Goal: Task Accomplishment & Management: Use online tool/utility

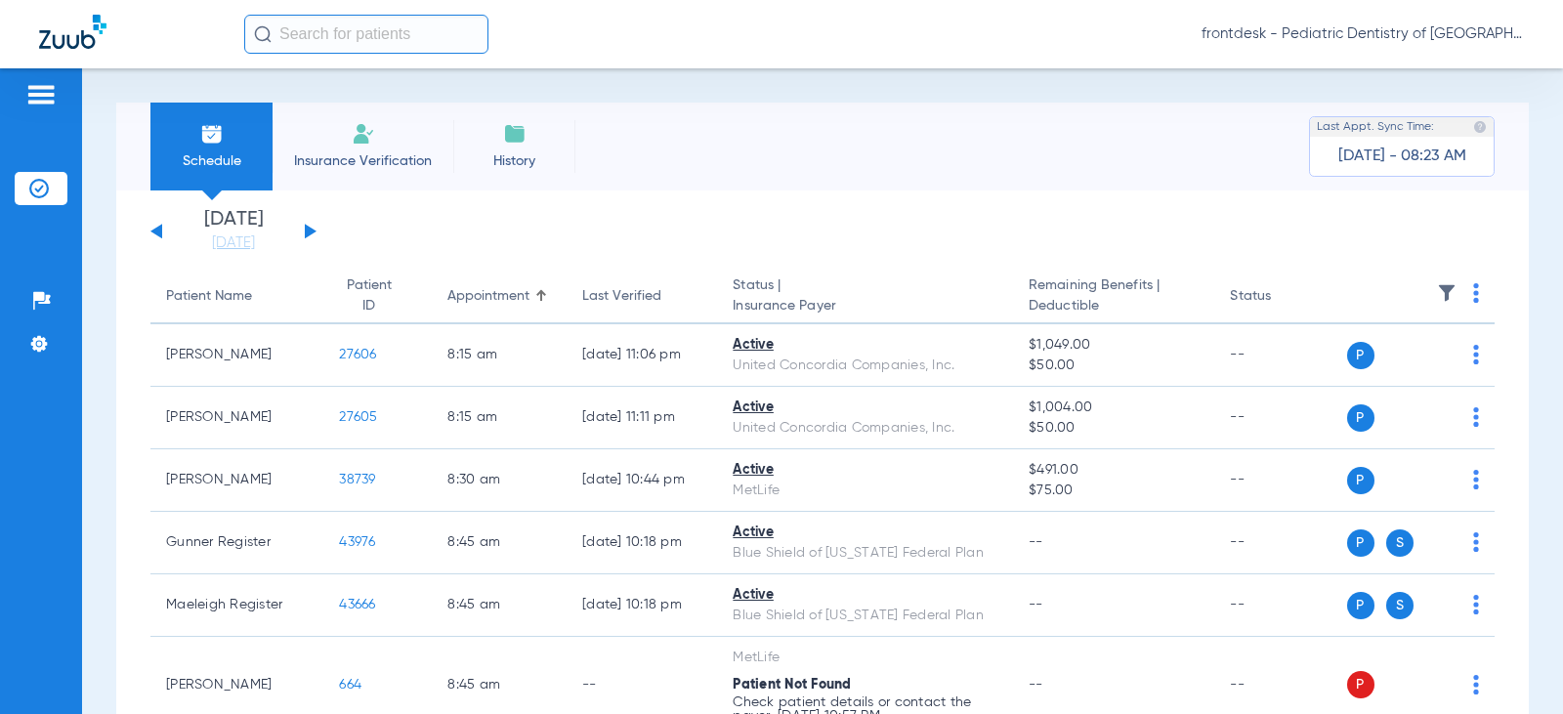
click at [876, 148] on div "Schedule Insurance Verification History Last Appt. Sync Time: [DATE] - 08:23 AM" at bounding box center [822, 147] width 1412 height 88
click at [107, 176] on div "Schedule Insurance Verification History Last Appt. Sync Time: [DATE] - 08:28 AM…" at bounding box center [822, 391] width 1481 height 646
click at [245, 240] on link "[DATE]" at bounding box center [233, 243] width 117 height 20
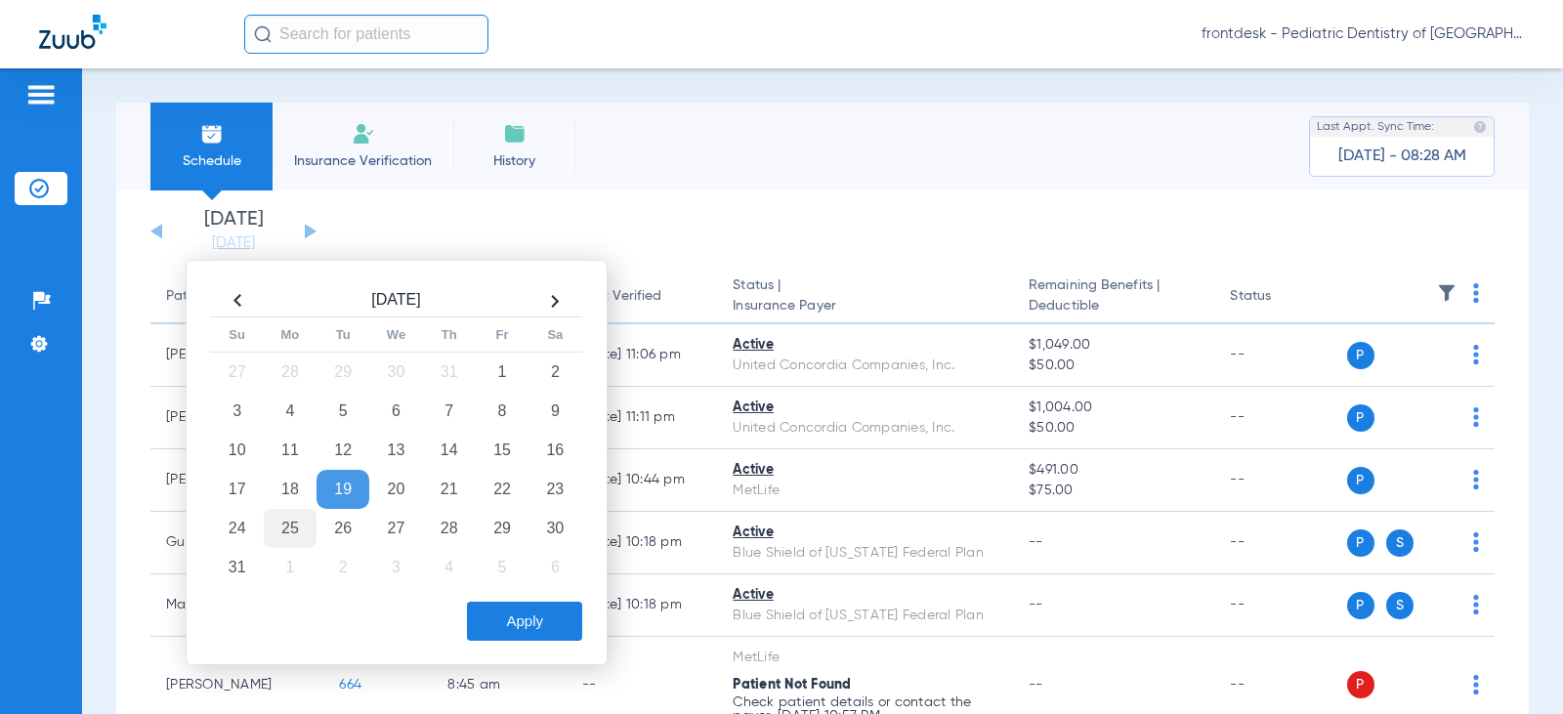
click at [293, 524] on td "25" at bounding box center [290, 528] width 53 height 39
click at [538, 625] on button "Apply" at bounding box center [524, 621] width 115 height 39
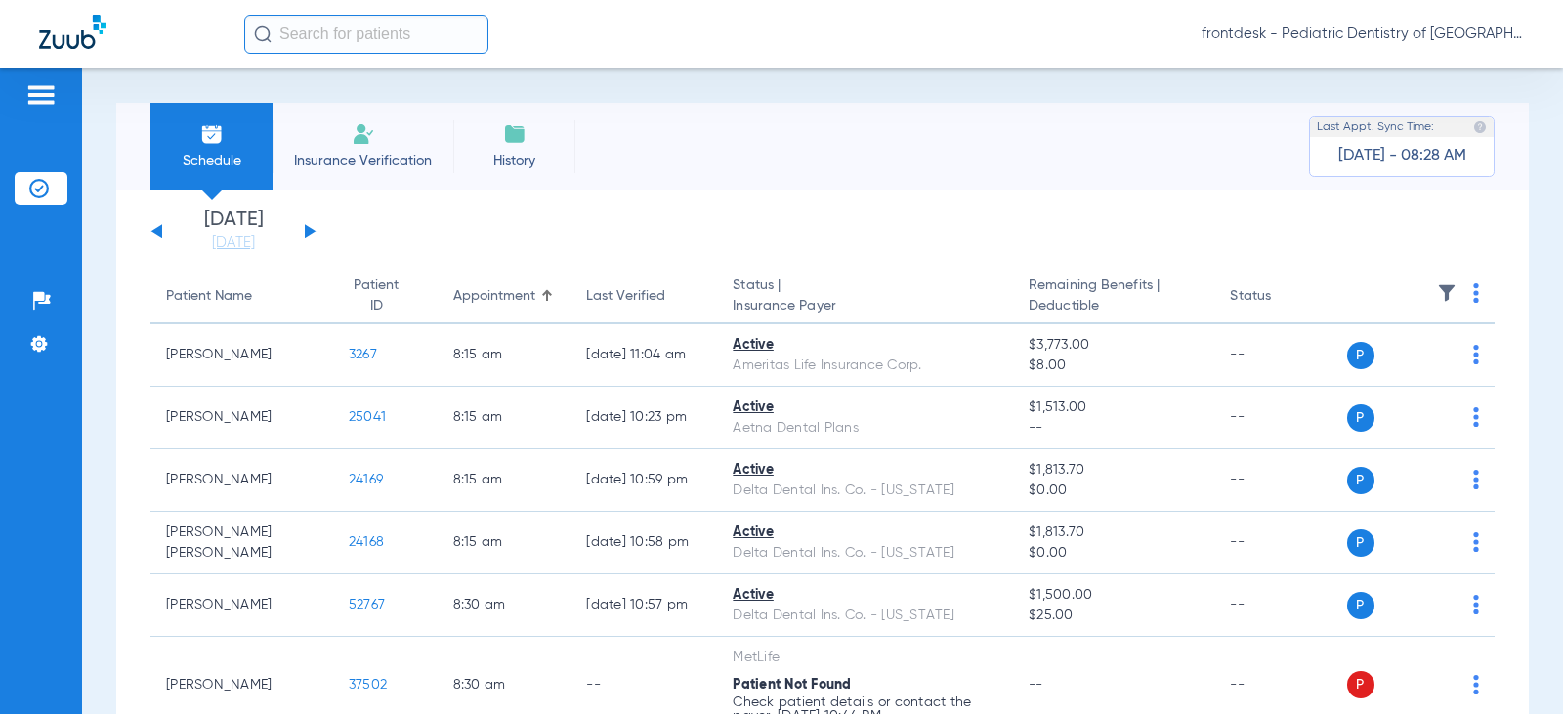
click at [522, 220] on app-single-date-navigator "[DATE] [DATE] [DATE] [DATE] [DATE] [DATE] [DATE] [DATE] [DATE] [DATE] [DATE] [D…" at bounding box center [822, 231] width 1344 height 43
click at [526, 239] on app-single-date-navigator "[DATE] [DATE] [DATE] [DATE] [DATE] [DATE] [DATE] [DATE] [DATE] [DATE] [DATE] [D…" at bounding box center [822, 231] width 1344 height 43
click at [227, 293] on div "Patient Name" at bounding box center [209, 296] width 86 height 21
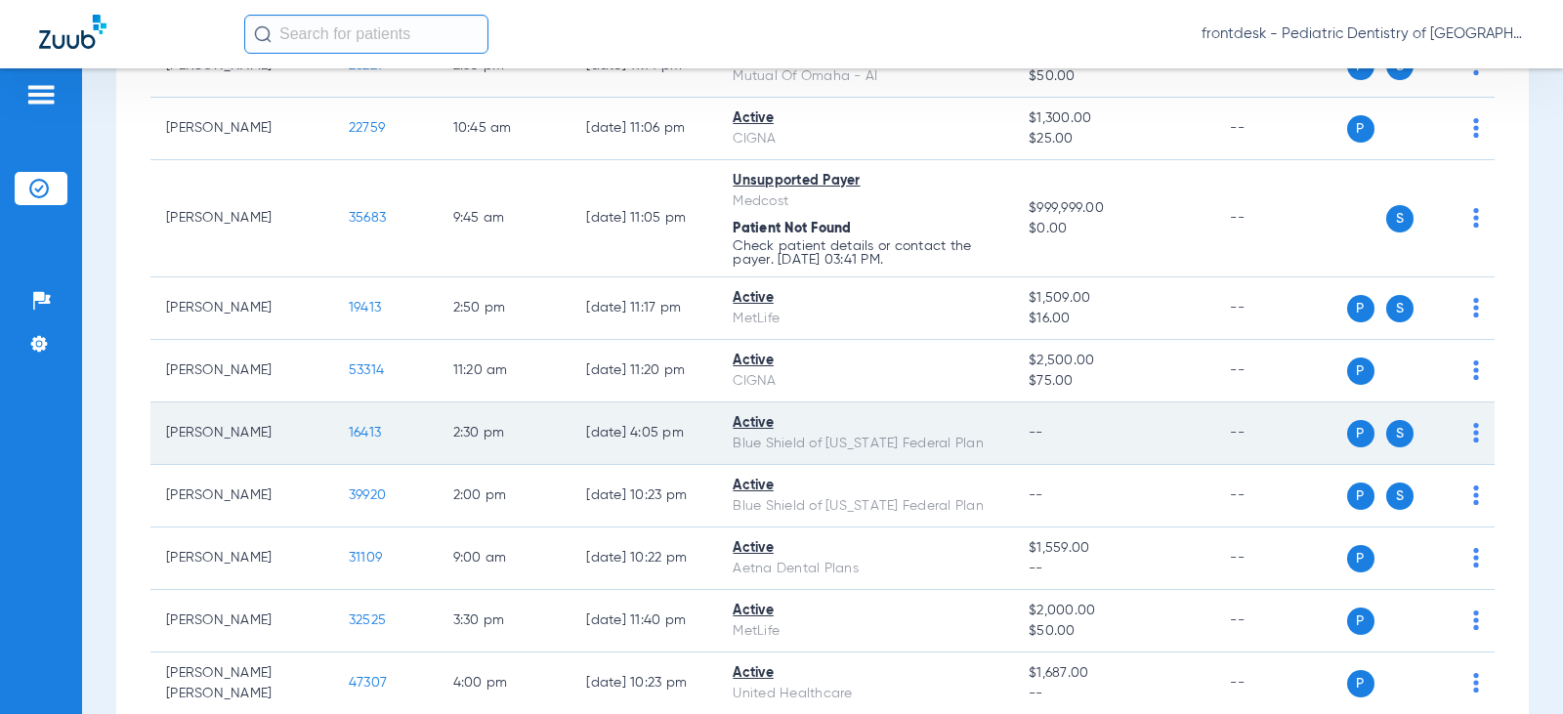
scroll to position [1074, 0]
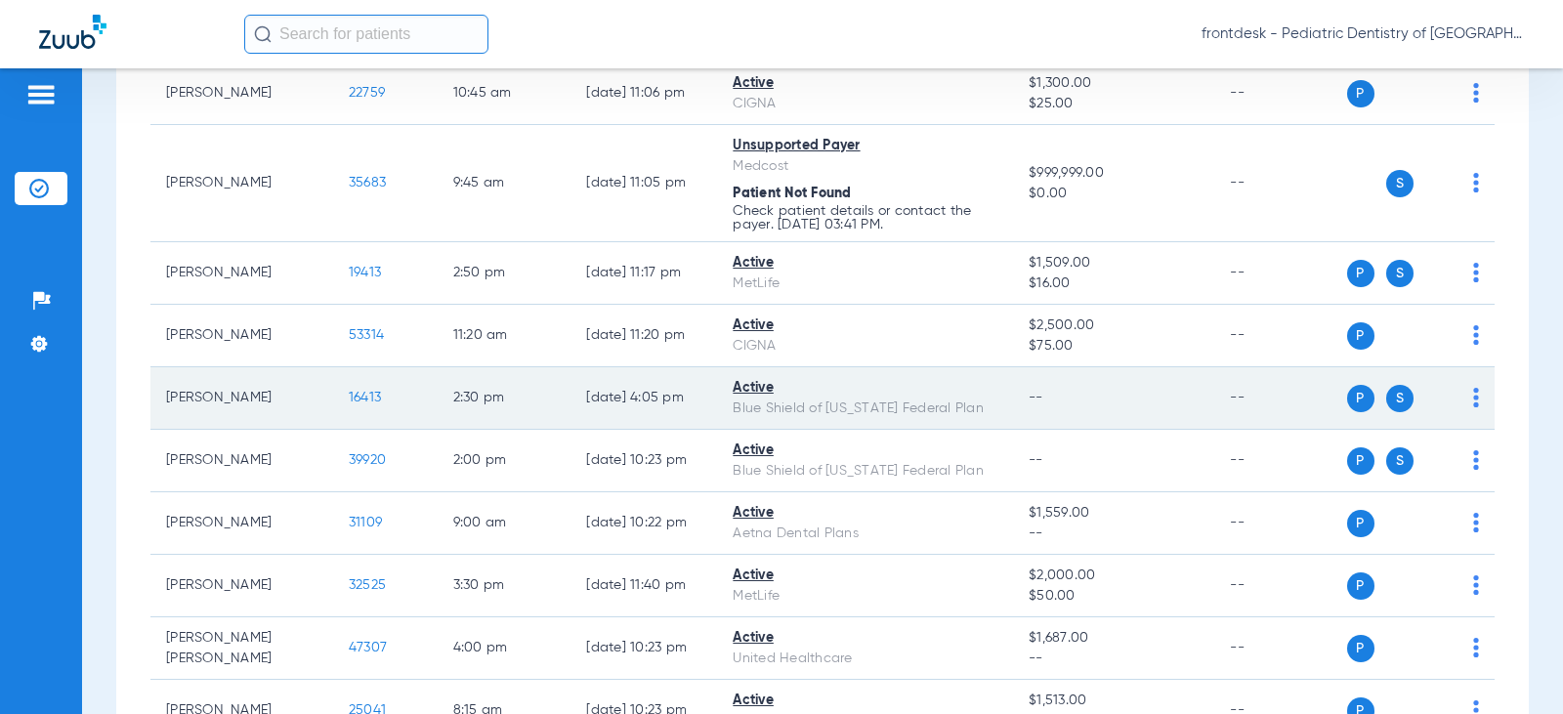
click at [1464, 399] on td "P S" at bounding box center [1421, 398] width 148 height 63
click at [349, 400] on span "16413" at bounding box center [365, 398] width 32 height 14
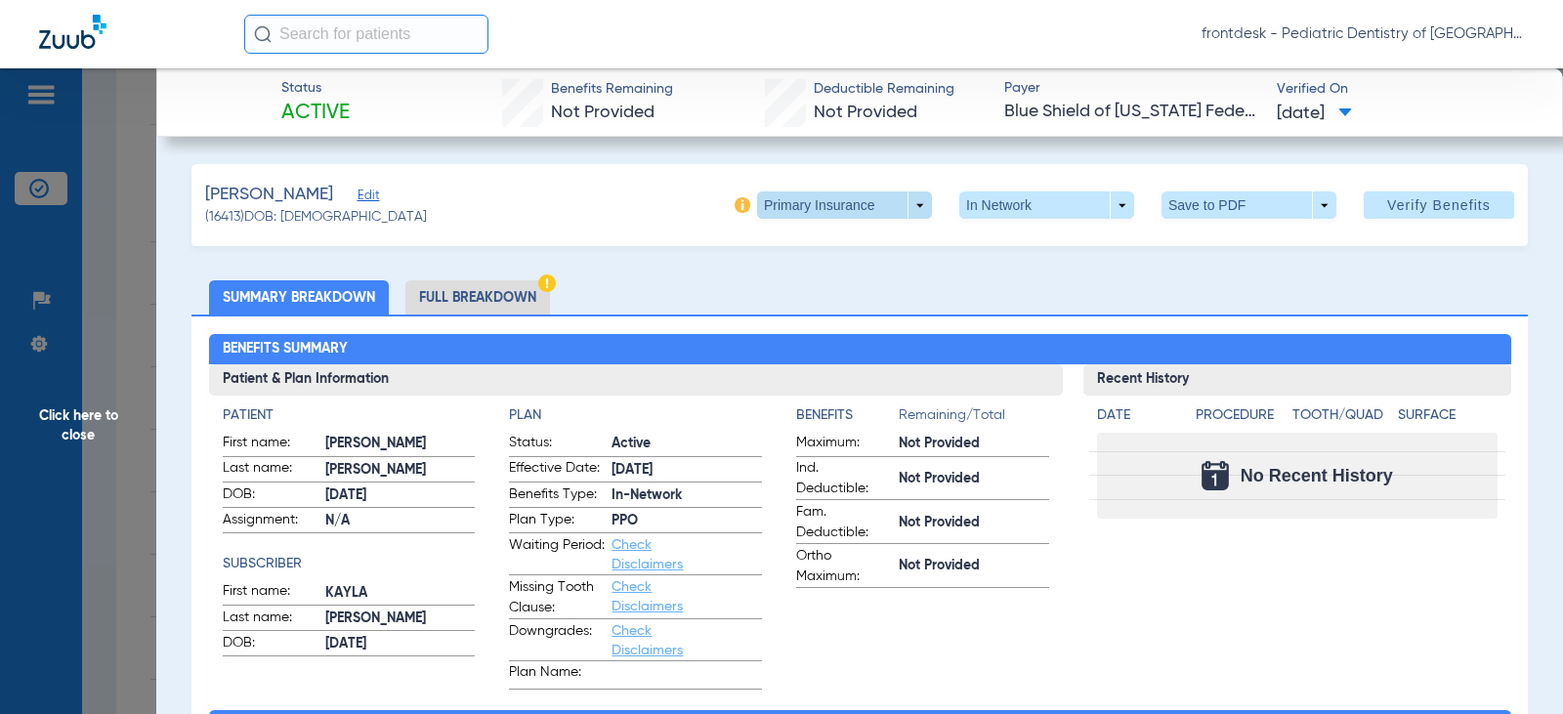
click at [889, 212] on span at bounding box center [844, 204] width 175 height 27
click at [777, 287] on span "Secondary Insurance" at bounding box center [823, 283] width 129 height 14
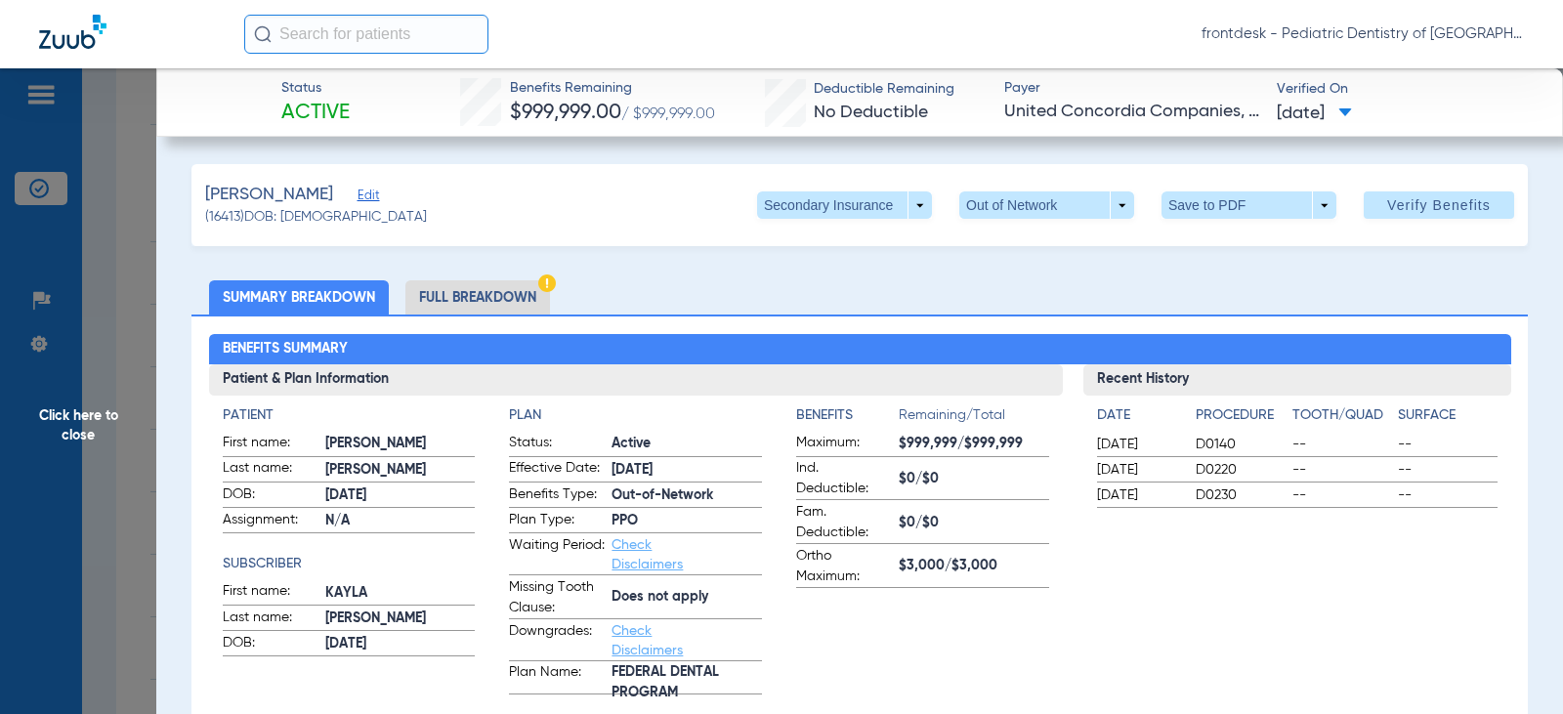
click at [438, 299] on li "Full Breakdown" at bounding box center [477, 297] width 145 height 34
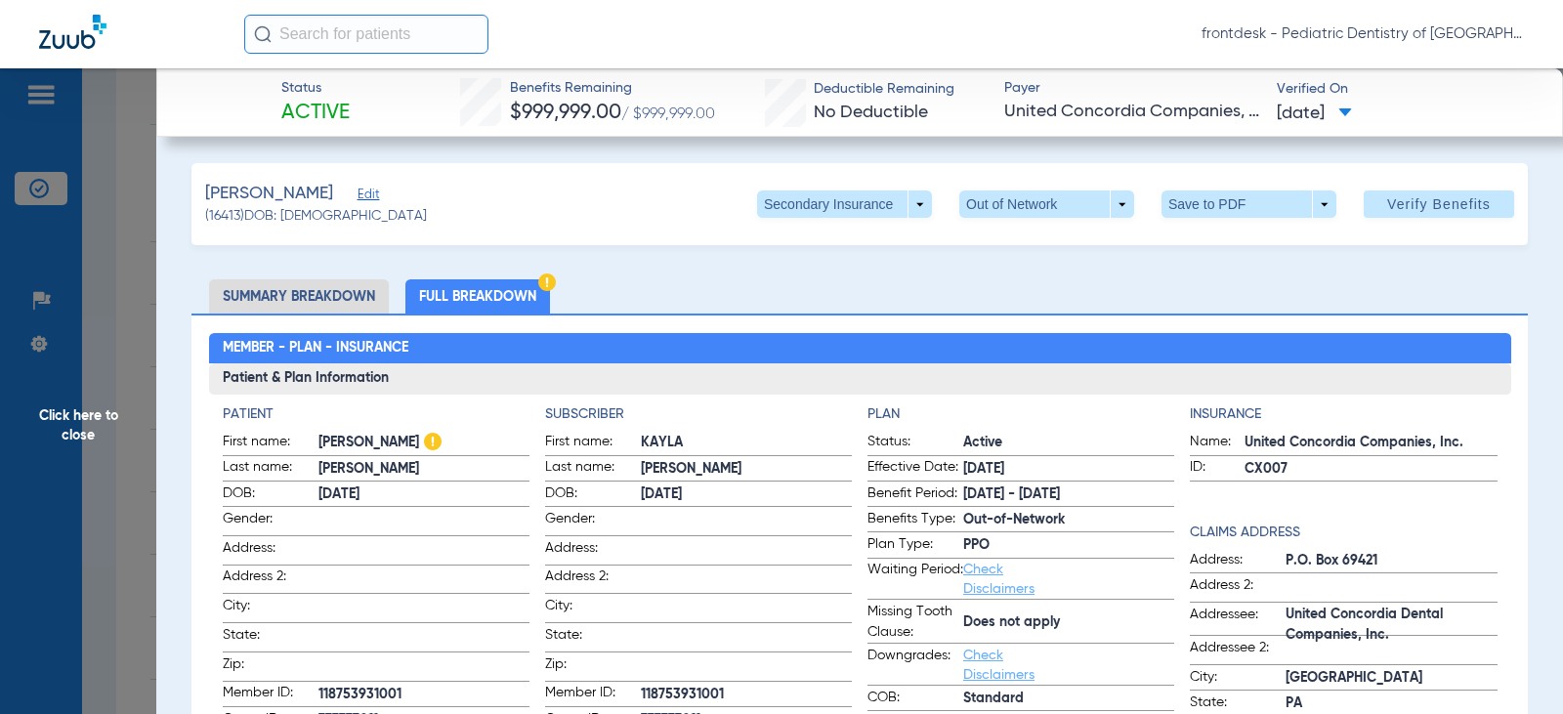
scroll to position [0, 0]
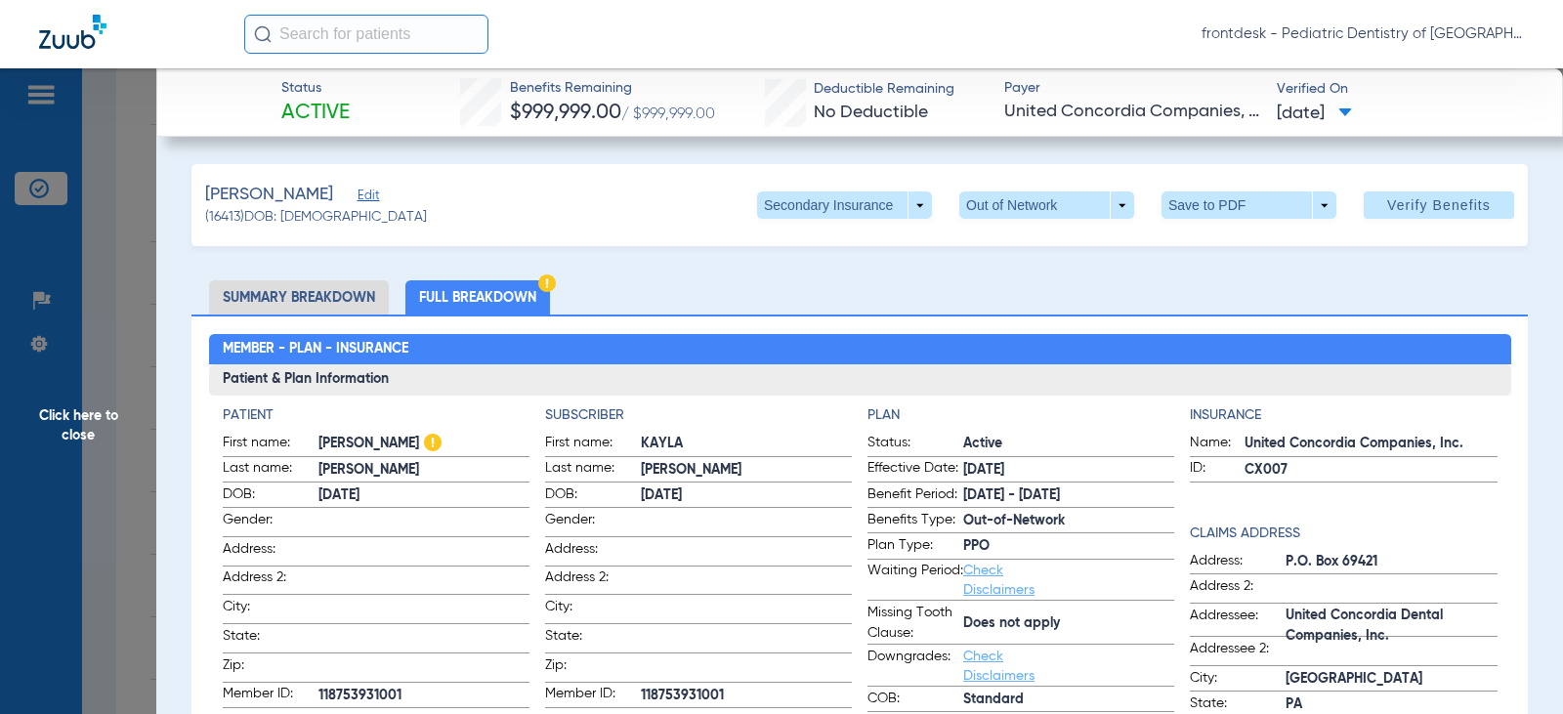
click at [119, 329] on span "Click here to close" at bounding box center [78, 425] width 156 height 714
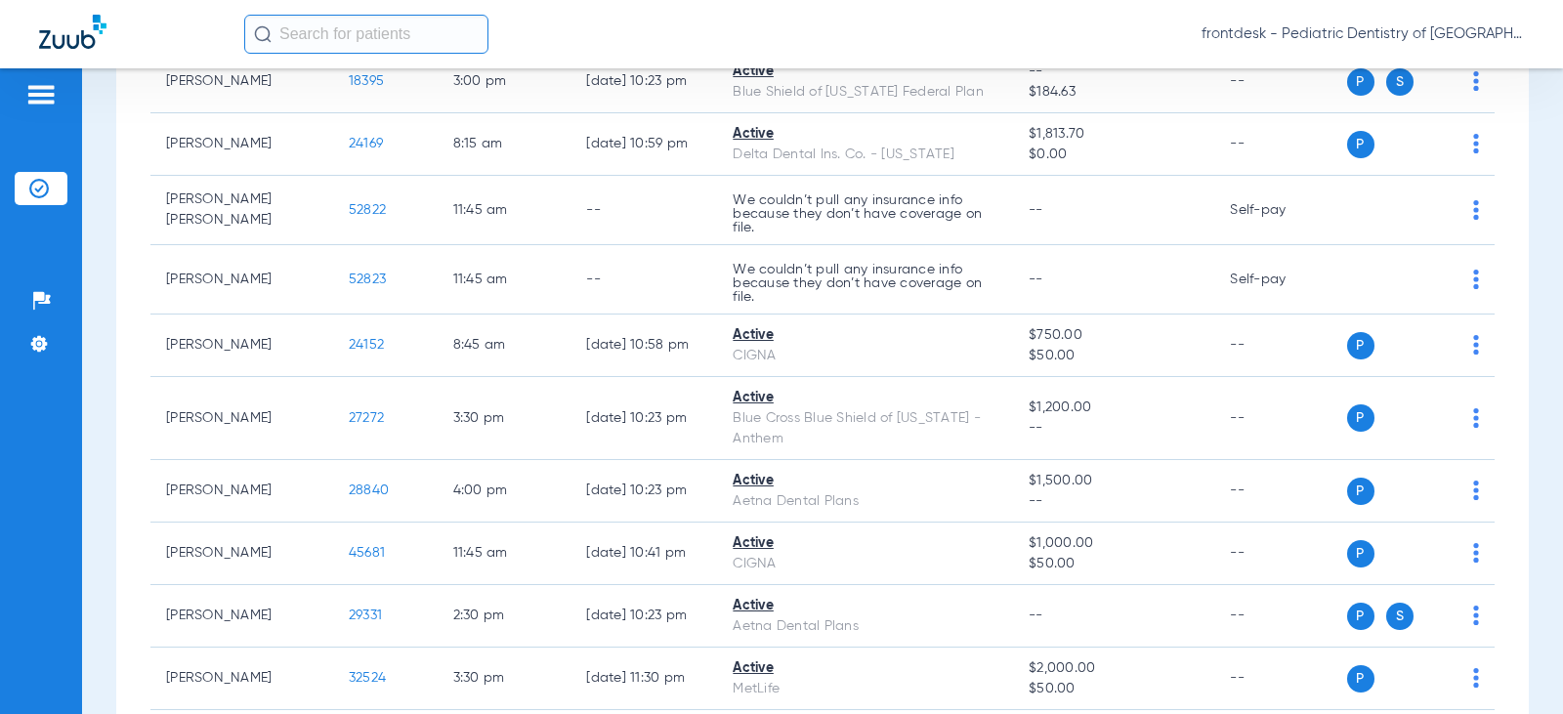
scroll to position [2930, 0]
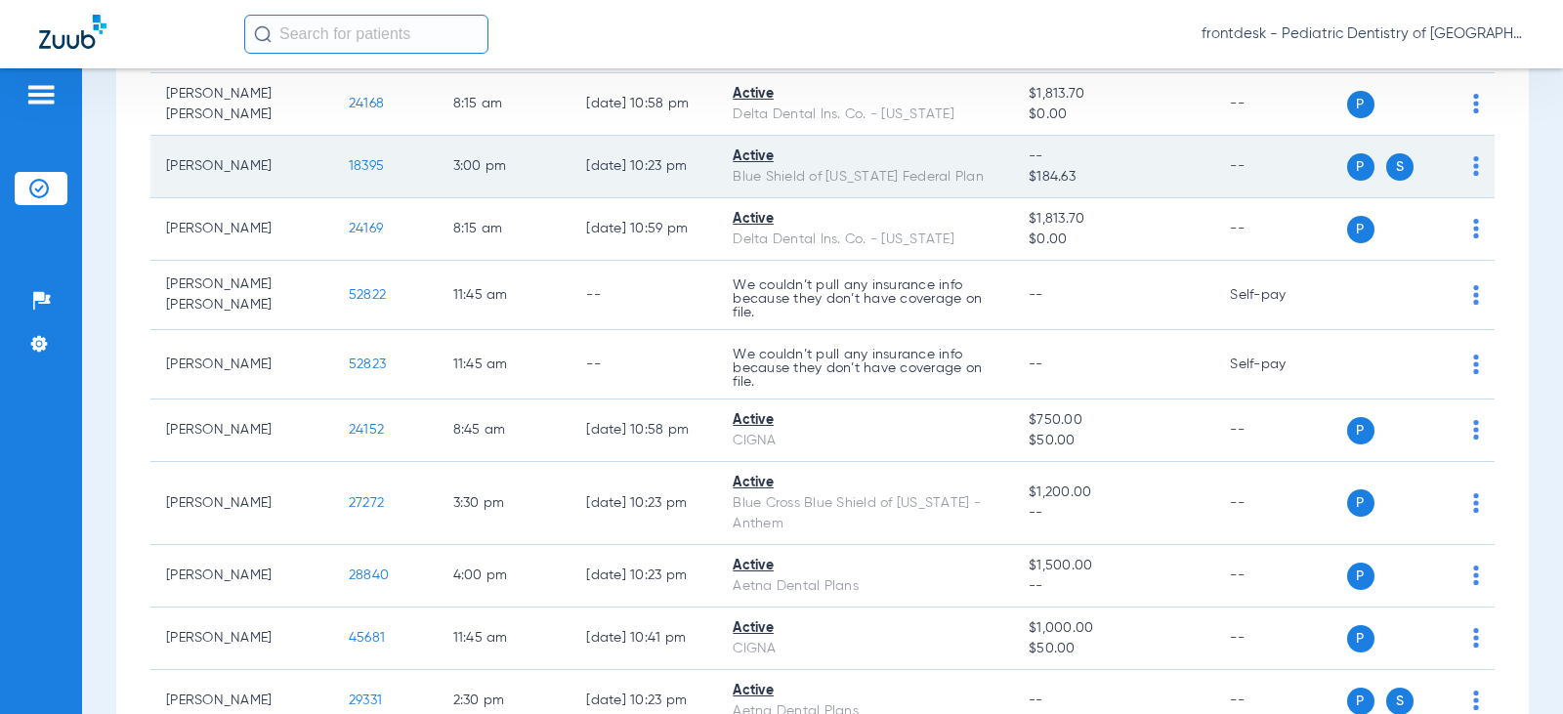
click at [349, 172] on span "18395" at bounding box center [366, 166] width 35 height 14
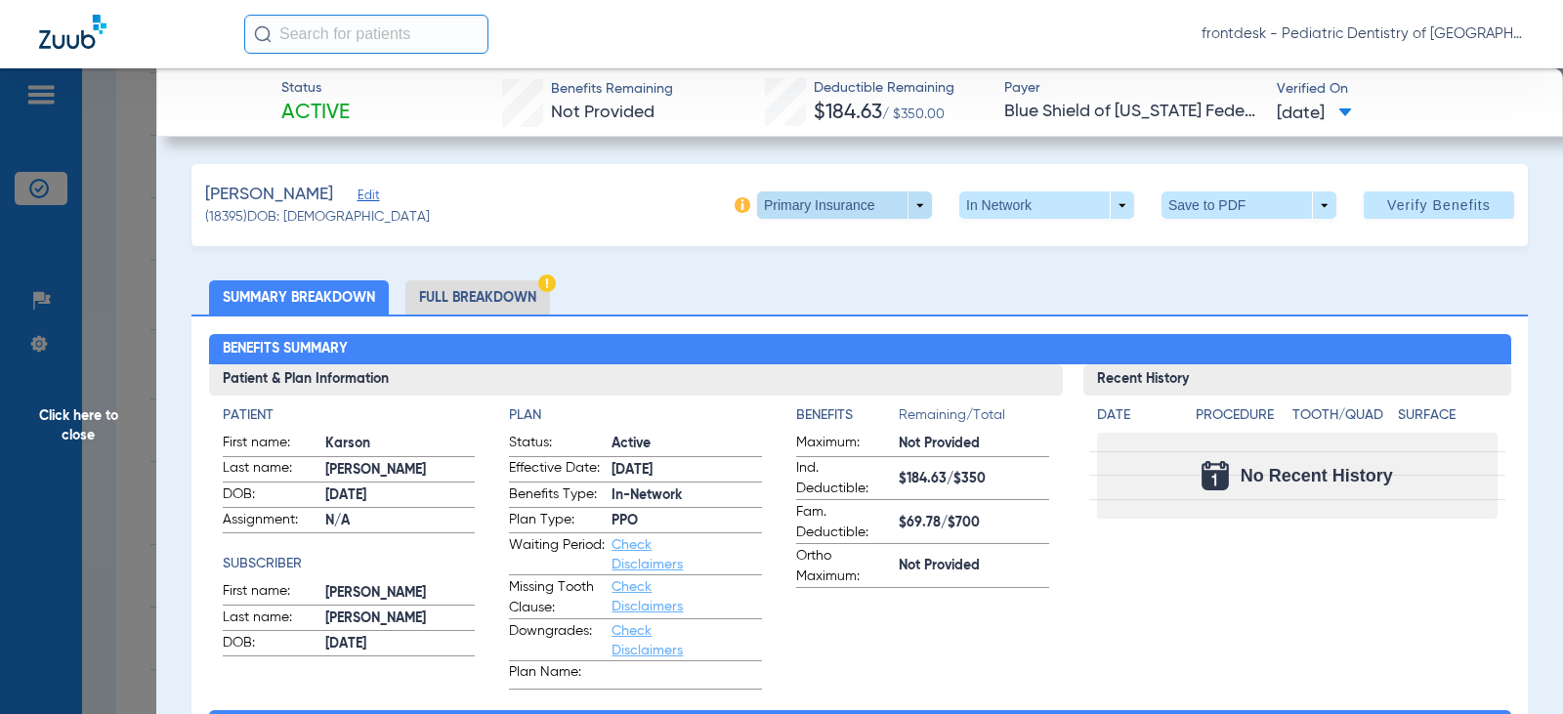
click at [859, 203] on span at bounding box center [844, 204] width 175 height 27
click at [832, 284] on span "Secondary Insurance" at bounding box center [823, 283] width 129 height 14
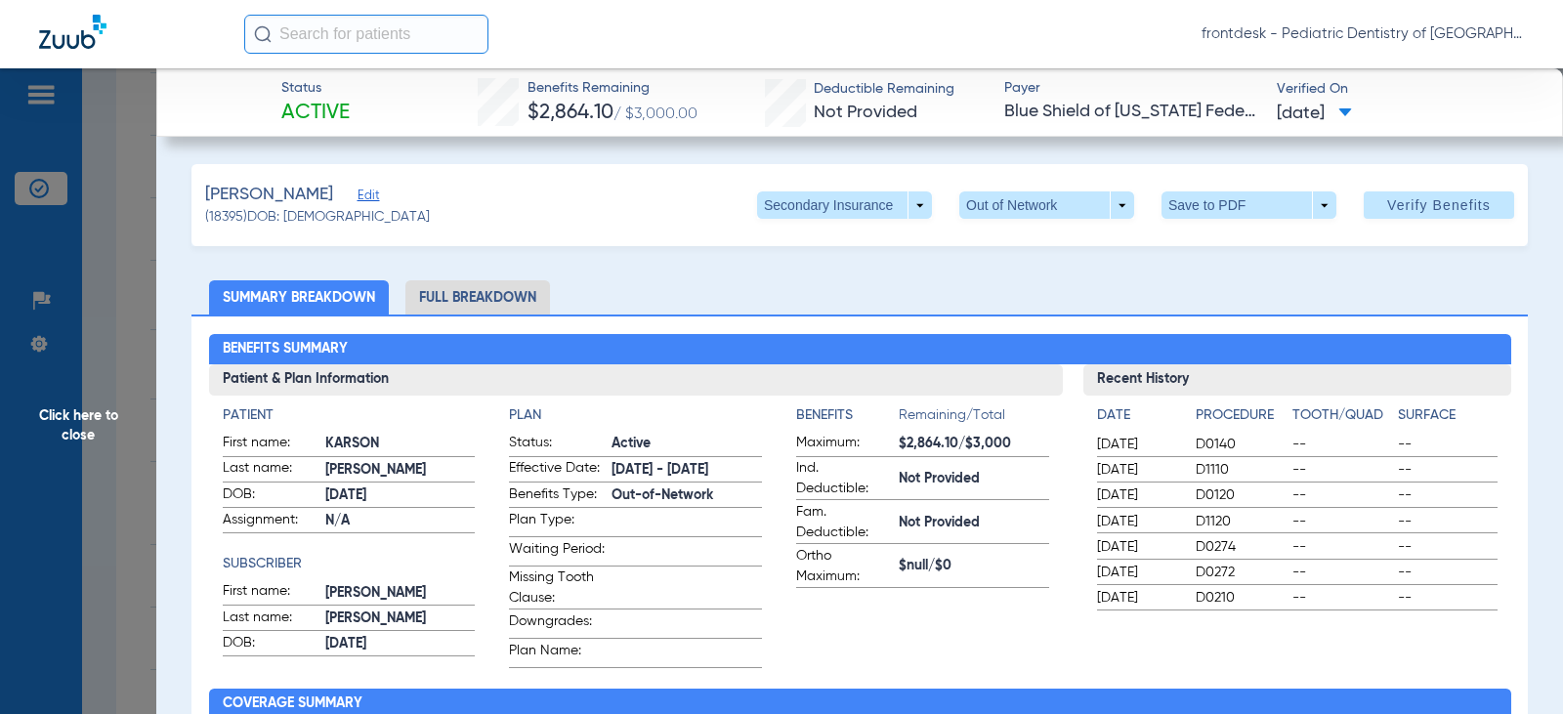
click at [480, 293] on li "Full Breakdown" at bounding box center [477, 297] width 145 height 34
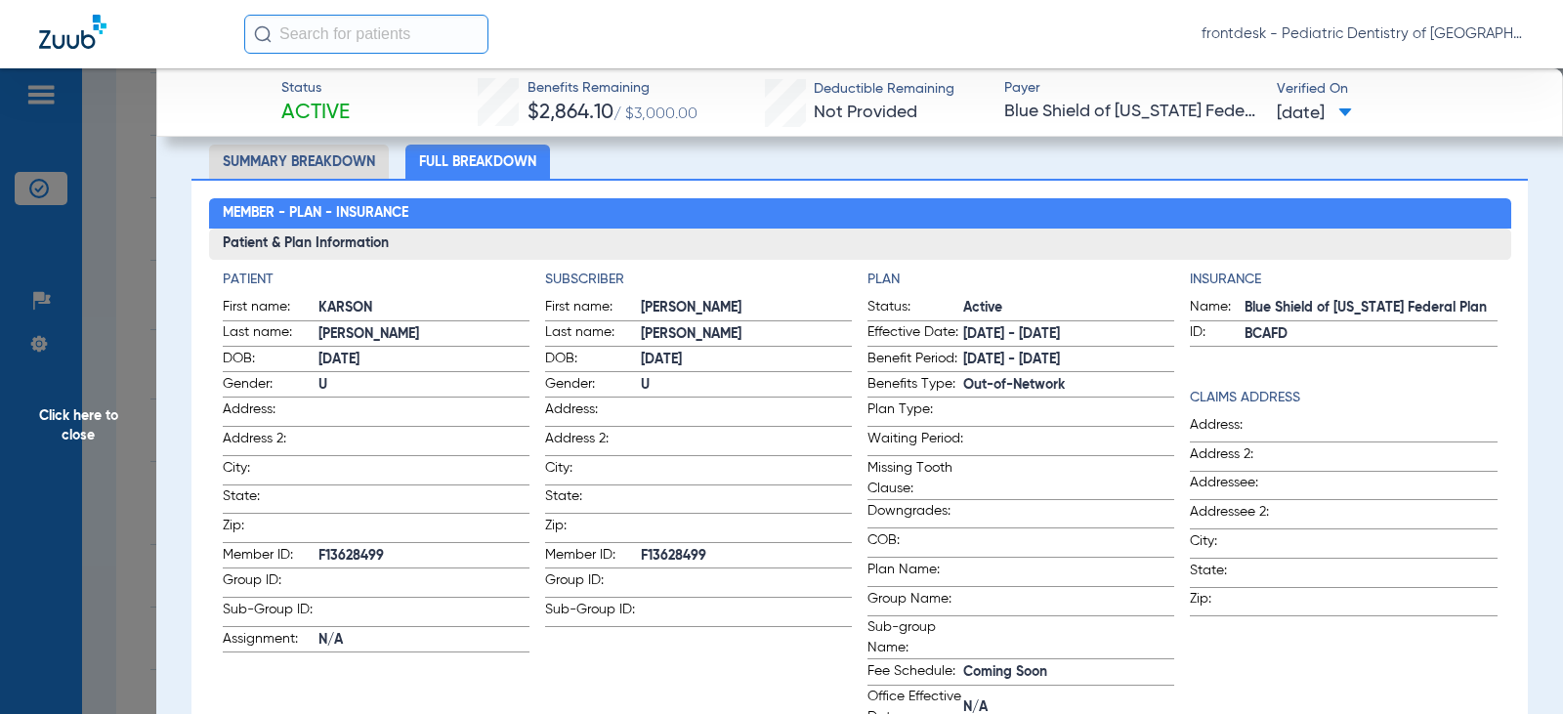
scroll to position [195, 0]
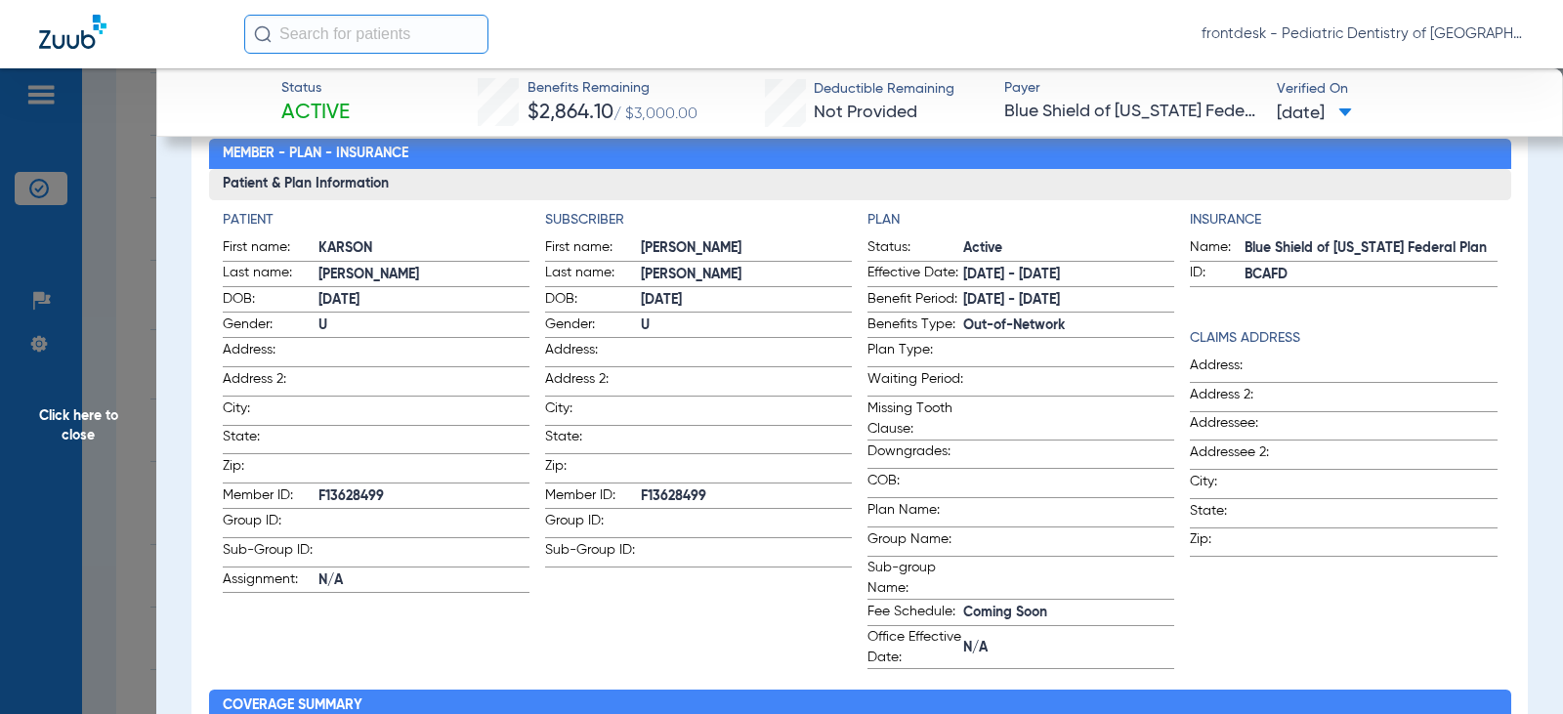
click at [124, 324] on span "Click here to close" at bounding box center [78, 425] width 156 height 714
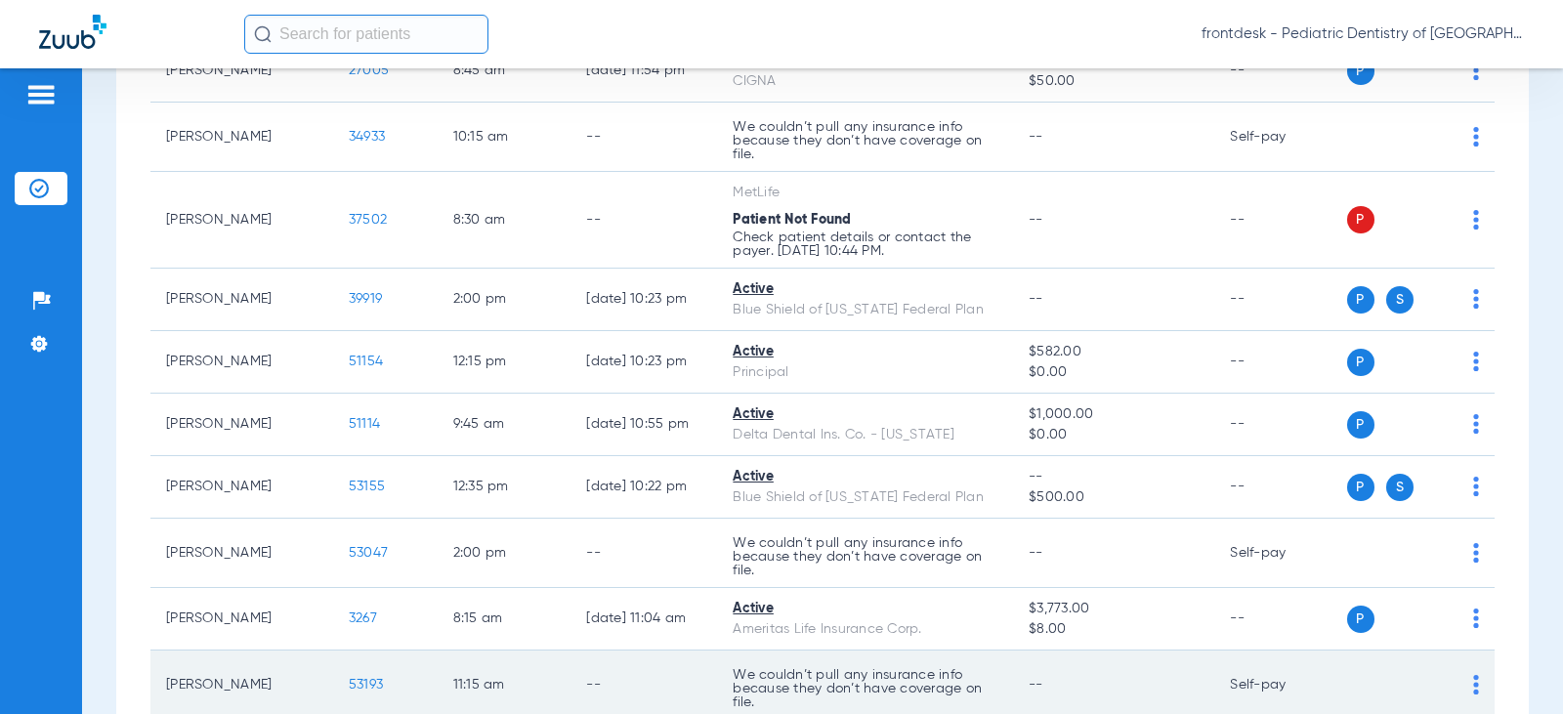
scroll to position [2051, 0]
